Goal: Navigation & Orientation: Find specific page/section

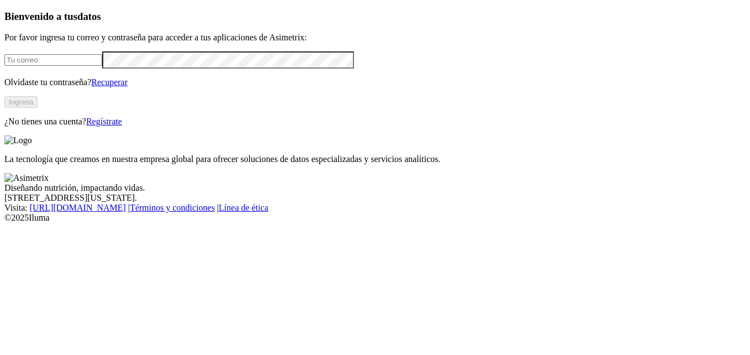
click at [102, 66] on input "email" at bounding box center [53, 60] width 98 height 12
type input "[EMAIL_ADDRESS][DOMAIN_NAME]"
click at [38, 108] on button "Ingresa" at bounding box center [20, 102] width 33 height 12
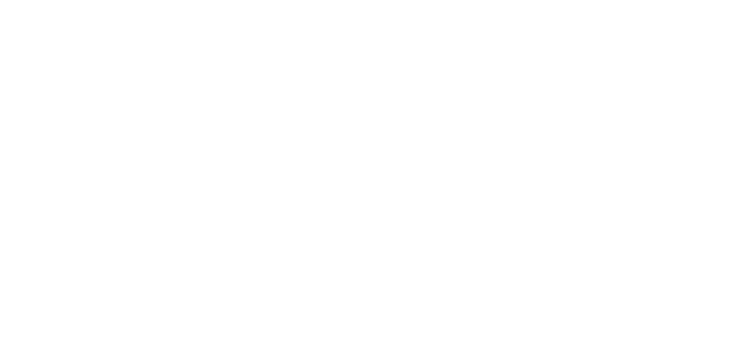
scroll to position [0, 0]
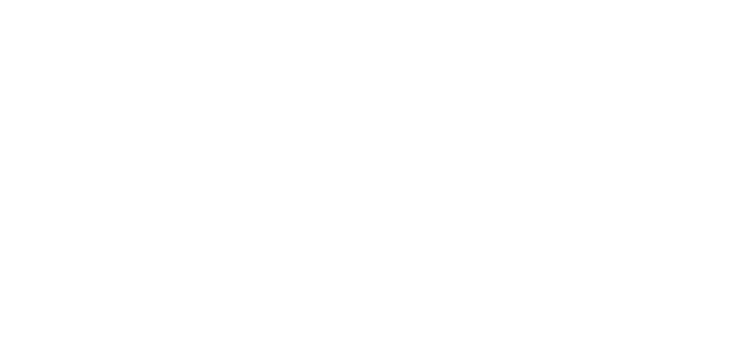
click at [21, 18] on icon at bounding box center [21, 225] width 34 height 442
